Goal: Find specific page/section: Find specific page/section

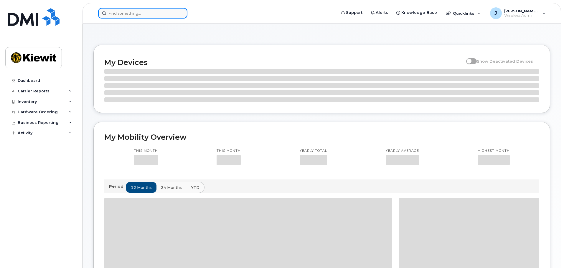
click at [127, 14] on input at bounding box center [142, 13] width 89 height 11
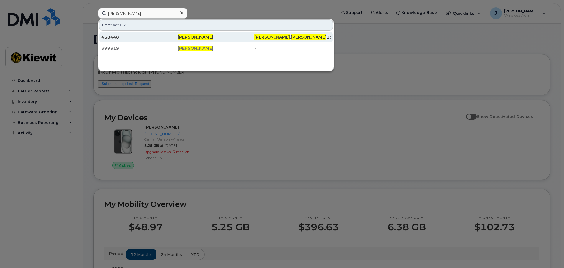
click at [138, 37] on div "468448" at bounding box center [139, 37] width 76 height 6
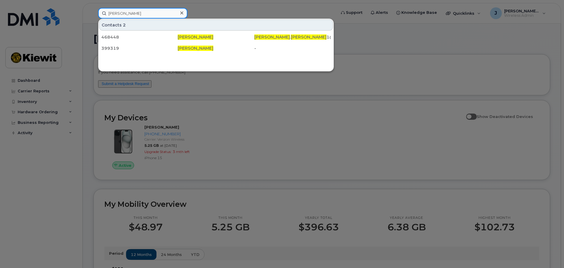
click at [119, 12] on input "[PERSON_NAME]" at bounding box center [142, 13] width 89 height 11
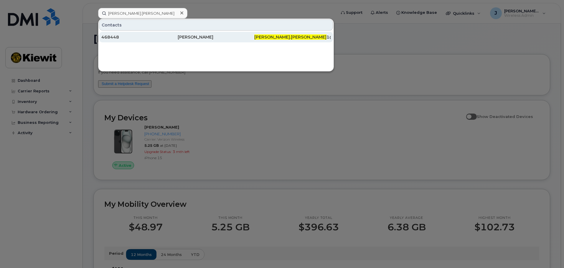
click at [163, 36] on div "468448" at bounding box center [139, 37] width 76 height 6
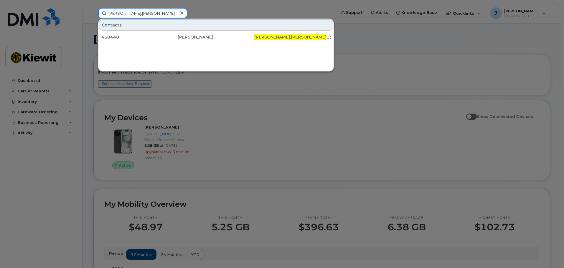
click at [141, 10] on input "[PERSON_NAME].[PERSON_NAME]" at bounding box center [142, 13] width 89 height 11
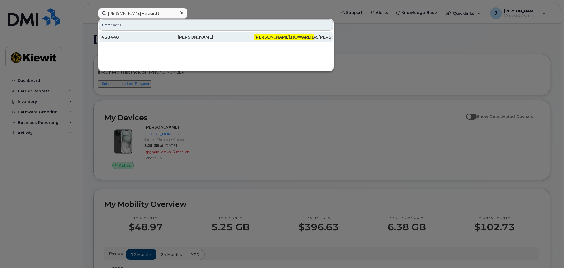
click at [166, 37] on div "468448" at bounding box center [139, 37] width 76 height 6
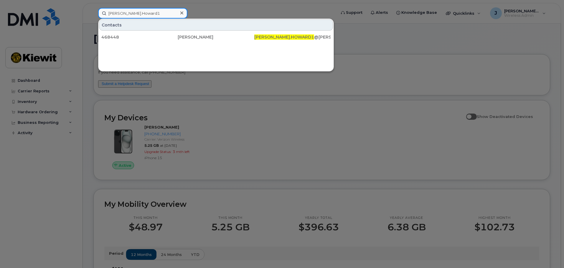
click at [120, 13] on input "[PERSON_NAME].Howard1" at bounding box center [142, 13] width 89 height 11
type input "[PERSON_NAME].[PERSON_NAME]"
click at [372, 82] on div at bounding box center [282, 134] width 564 height 268
